Goal: Task Accomplishment & Management: Use online tool/utility

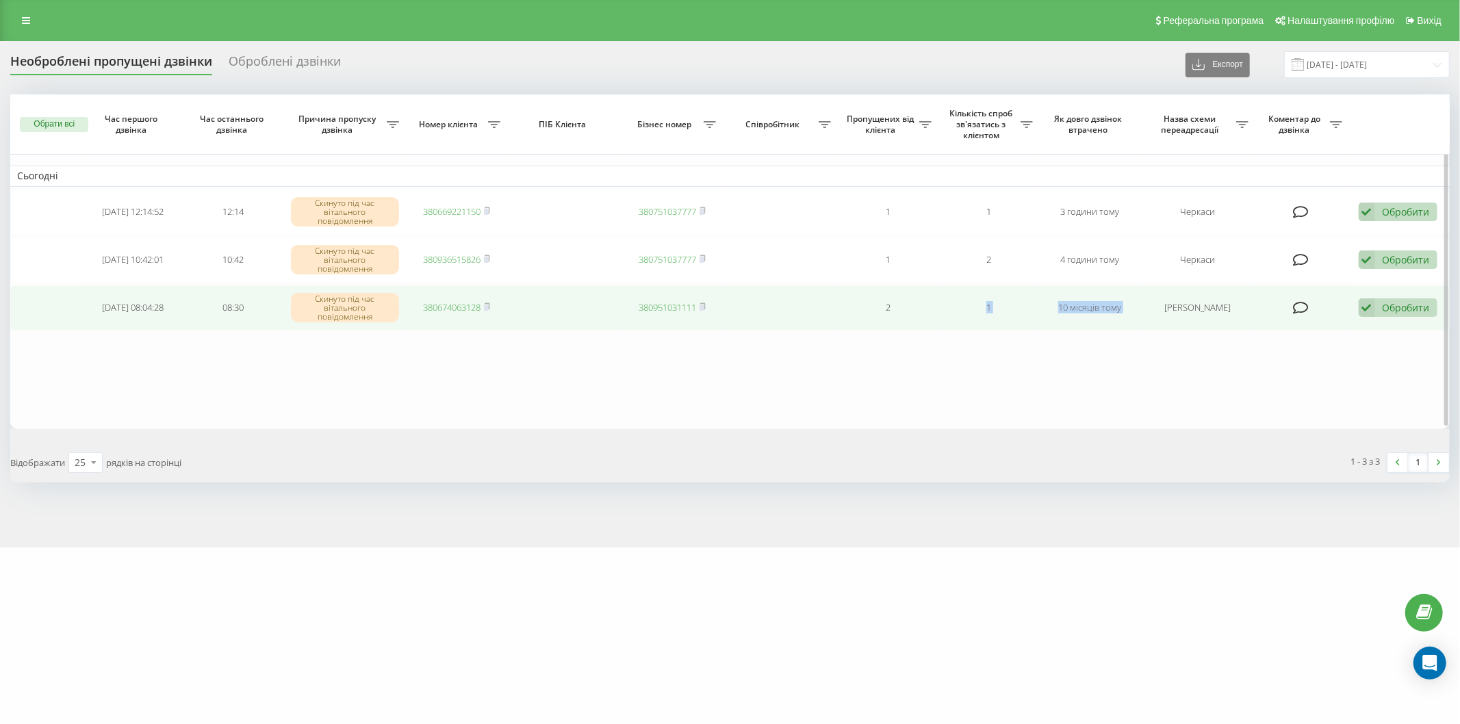
drag, startPoint x: 1139, startPoint y: 302, endPoint x: 912, endPoint y: 317, distance: 227.6
click at [912, 317] on tr "[DATE] 08:04:28 08:30 Скинуто під час вітального повідомлення 380674063128 3809…" at bounding box center [729, 307] width 1439 height 45
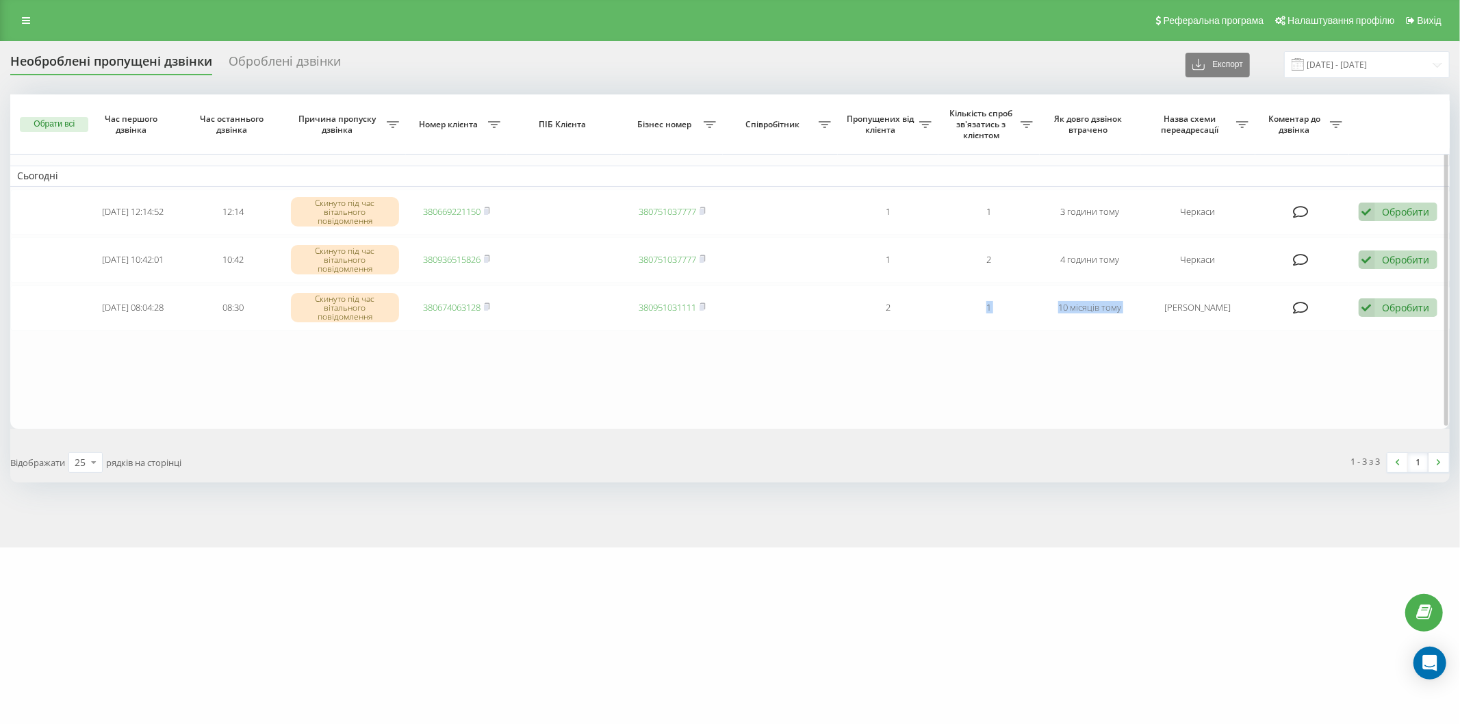
click at [1030, 365] on table "Сьогодні [DATE] 12:14:52 12:14 Скинуто під час вітального повідомлення 38066922…" at bounding box center [729, 261] width 1439 height 334
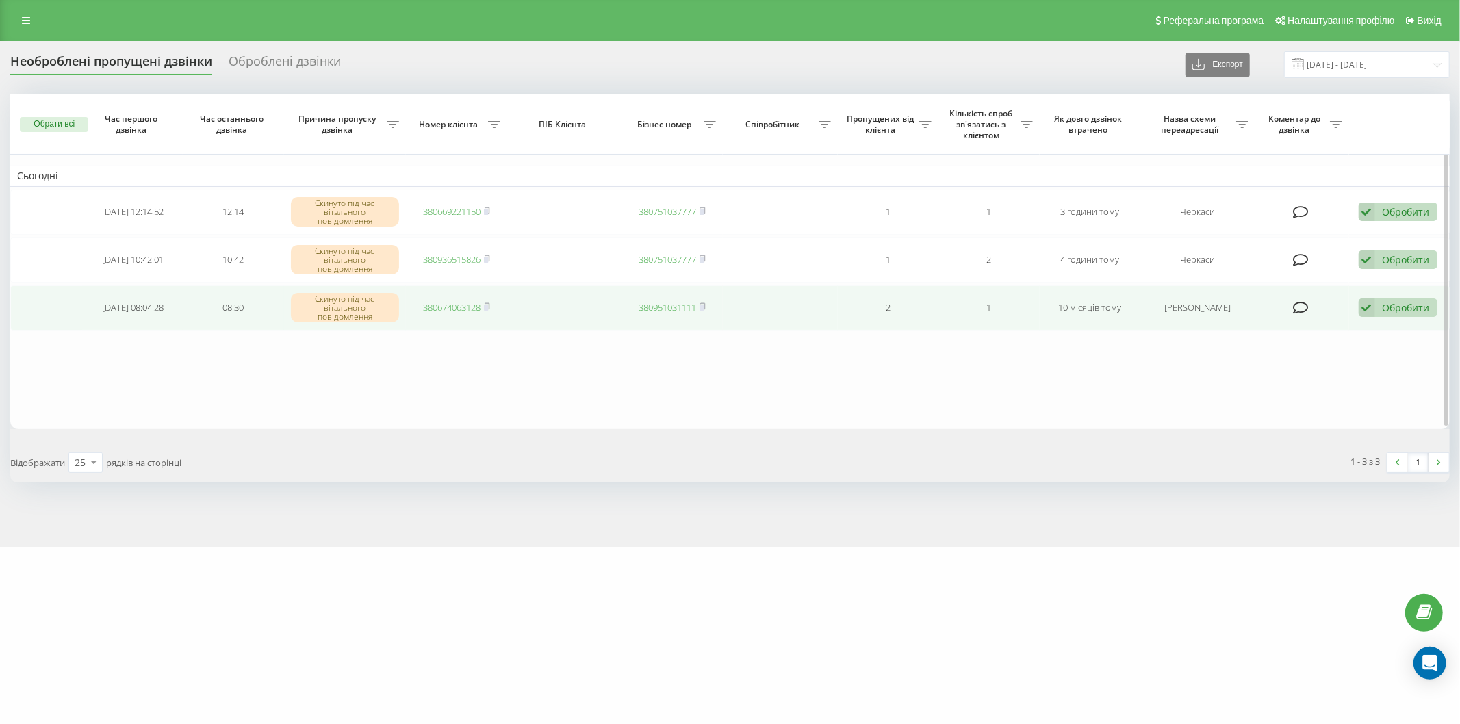
click at [1121, 312] on td "10 місяців тому" at bounding box center [1089, 307] width 101 height 45
drag, startPoint x: 1131, startPoint y: 305, endPoint x: 890, endPoint y: 319, distance: 241.9
click at [890, 319] on tr "[DATE] 08:04:28 08:30 Скинуто під час вітального повідомлення 380674063128 3809…" at bounding box center [729, 307] width 1439 height 45
click at [1088, 317] on td "10 місяців тому" at bounding box center [1089, 307] width 101 height 45
click at [987, 310] on td "1" at bounding box center [988, 307] width 101 height 45
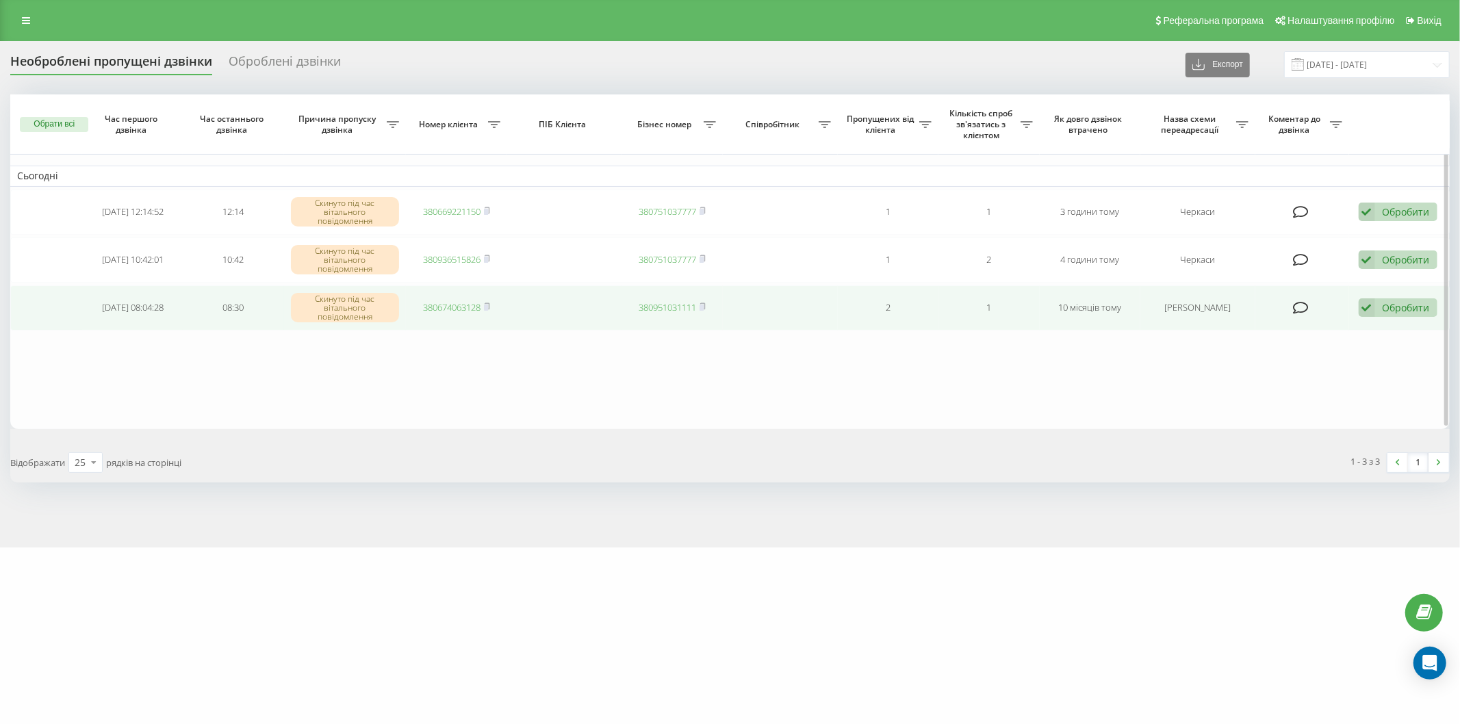
click at [1382, 308] on div "Обробити" at bounding box center [1405, 307] width 47 height 13
click at [1287, 345] on div "Зв'язався з клієнтом за допомогою іншого каналу" at bounding box center [1308, 354] width 256 height 25
